Goal: Task Accomplishment & Management: Use online tool/utility

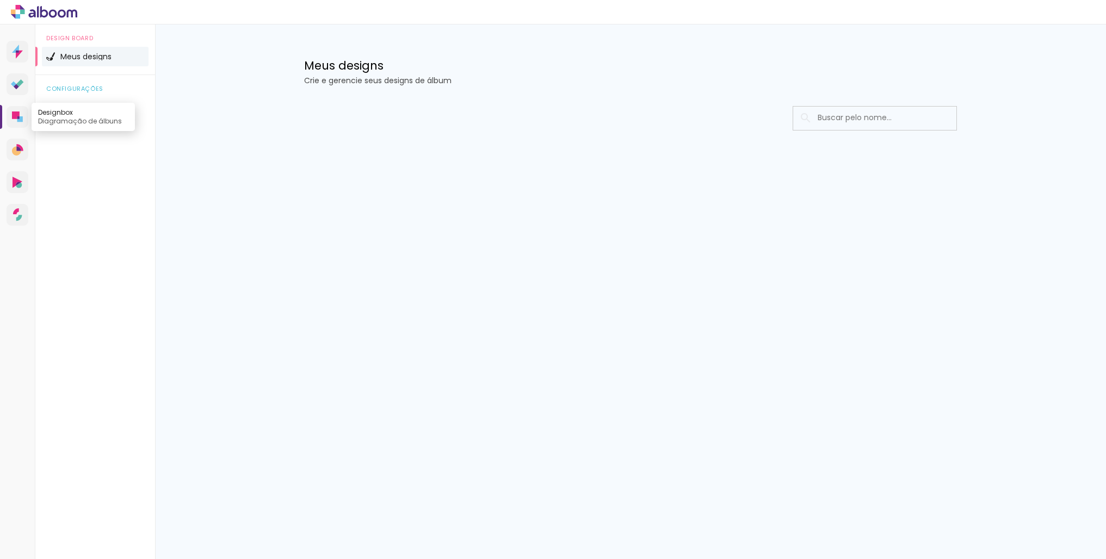
click at [11, 114] on link "Designbox Diagramação de álbuns" at bounding box center [18, 117] width 22 height 22
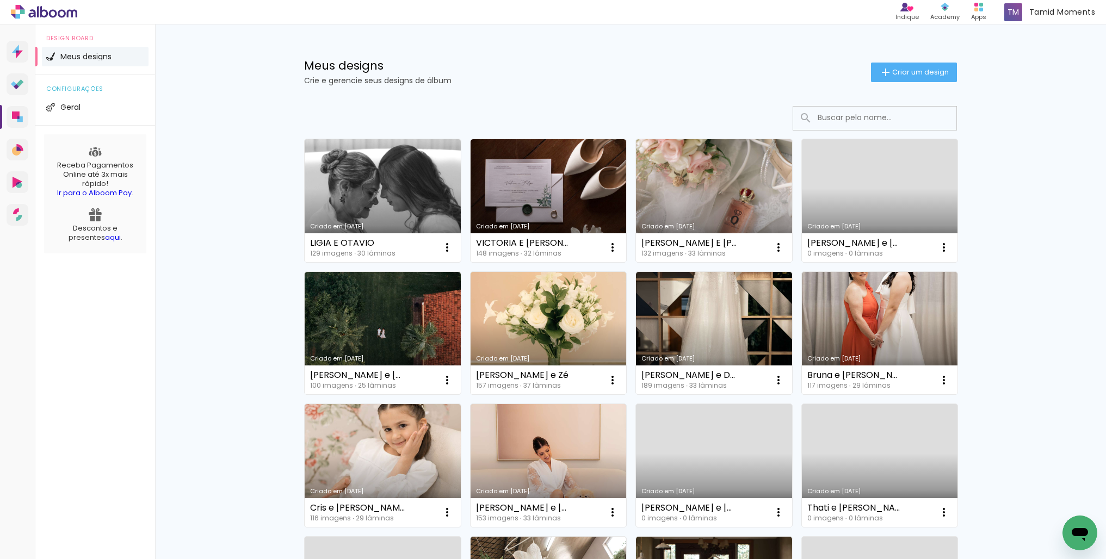
click at [588, 200] on link "Criado em [DATE]" at bounding box center [549, 200] width 156 height 123
